Goal: Find contact information: Find contact information

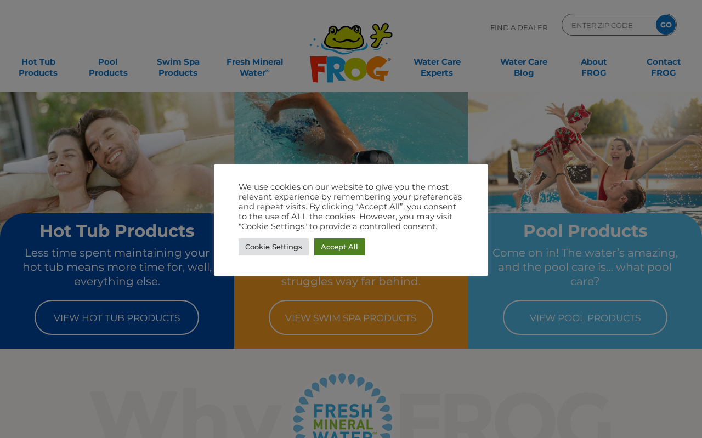
click at [331, 249] on link "Accept All" at bounding box center [339, 247] width 50 height 17
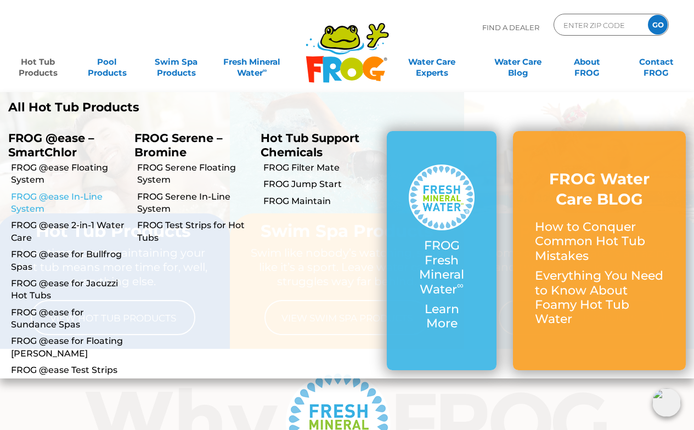
click at [48, 196] on link "FROG @ease In-Line System" at bounding box center [68, 203] width 115 height 25
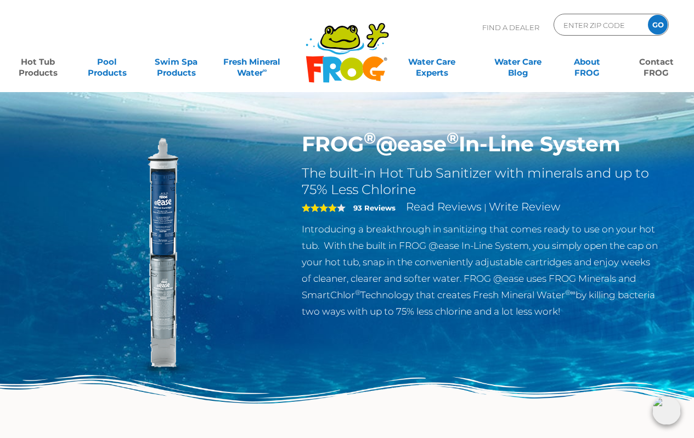
click at [667, 72] on link "Contact FROG" at bounding box center [656, 62] width 54 height 22
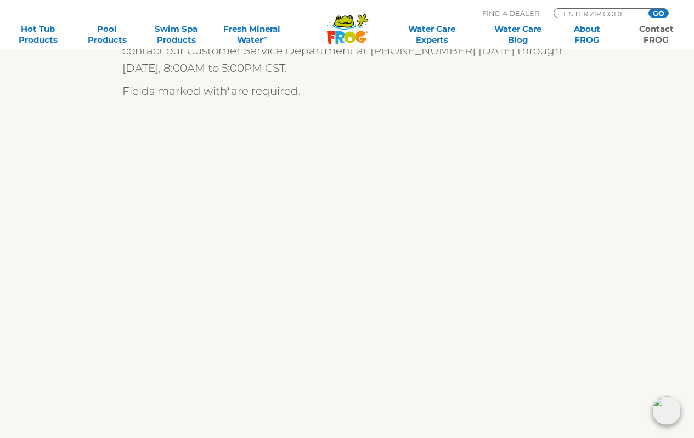
scroll to position [358, 0]
drag, startPoint x: 702, startPoint y: 93, endPoint x: 671, endPoint y: 189, distance: 100.5
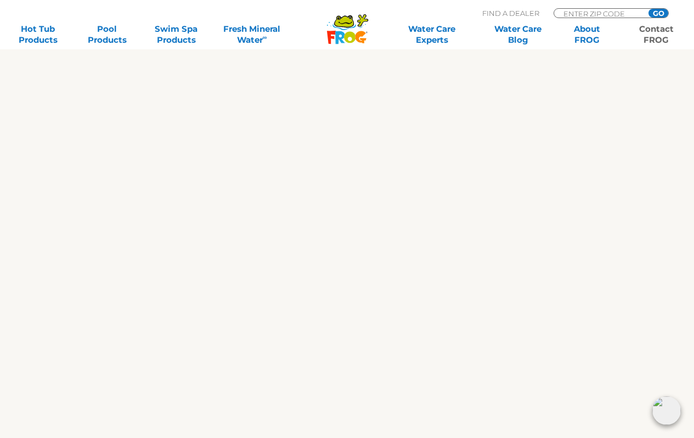
scroll to position [447, 0]
